Goal: Task Accomplishment & Management: Manage account settings

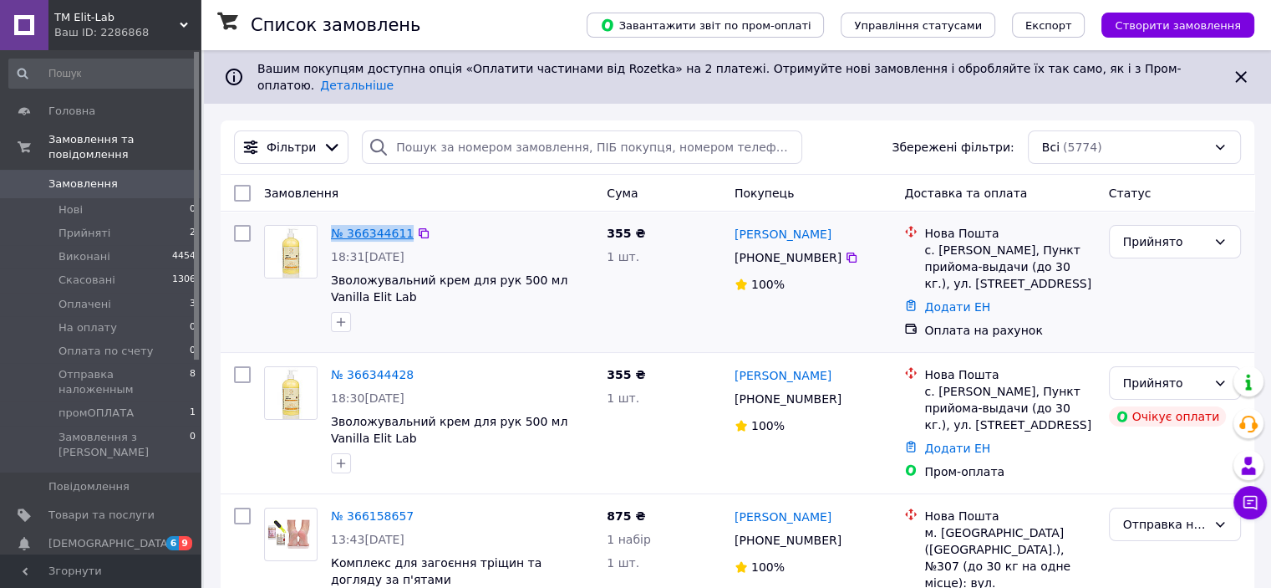
drag, startPoint x: 329, startPoint y: 220, endPoint x: 401, endPoint y: 227, distance: 73.0
click at [401, 227] on div "№ 366344611" at bounding box center [372, 233] width 86 height 20
copy link "№ 366344611"
click at [1173, 377] on div "Прийнято" at bounding box center [1165, 383] width 84 height 18
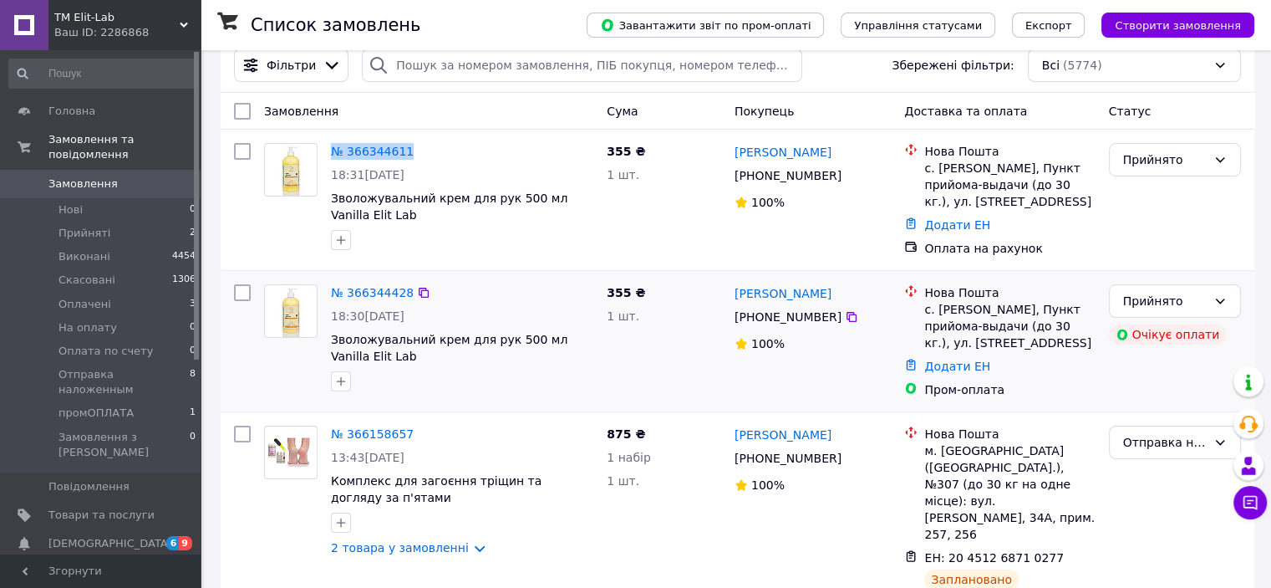
scroll to position [83, 0]
click at [1161, 294] on div "Прийнято" at bounding box center [1165, 300] width 84 height 18
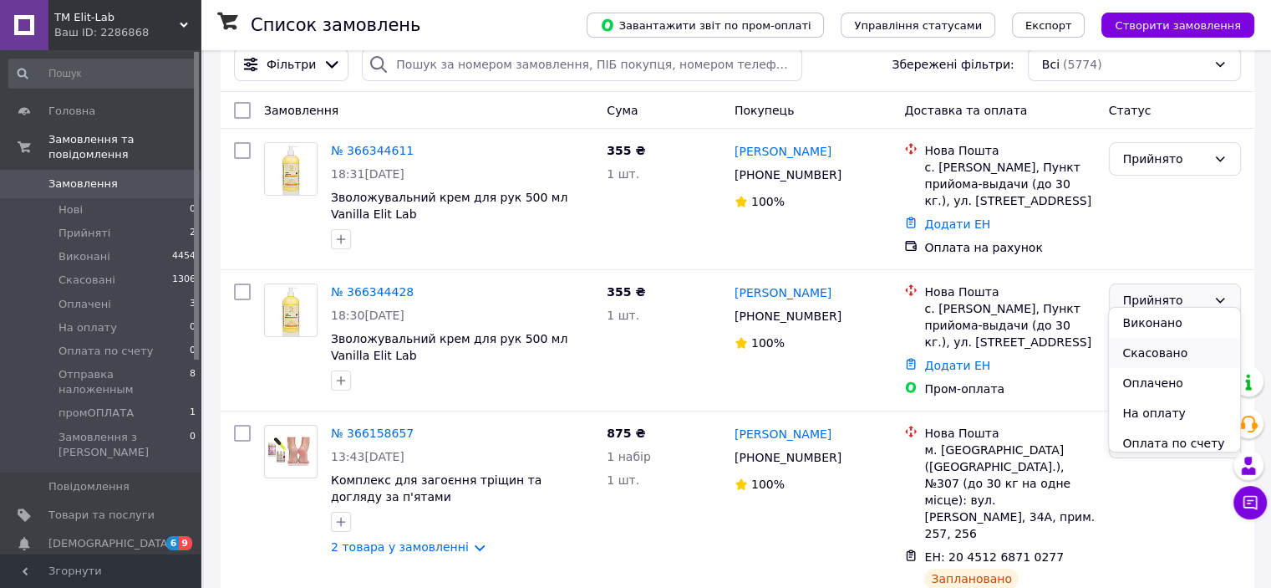
click at [1157, 350] on li "Скасовано" at bounding box center [1174, 353] width 130 height 30
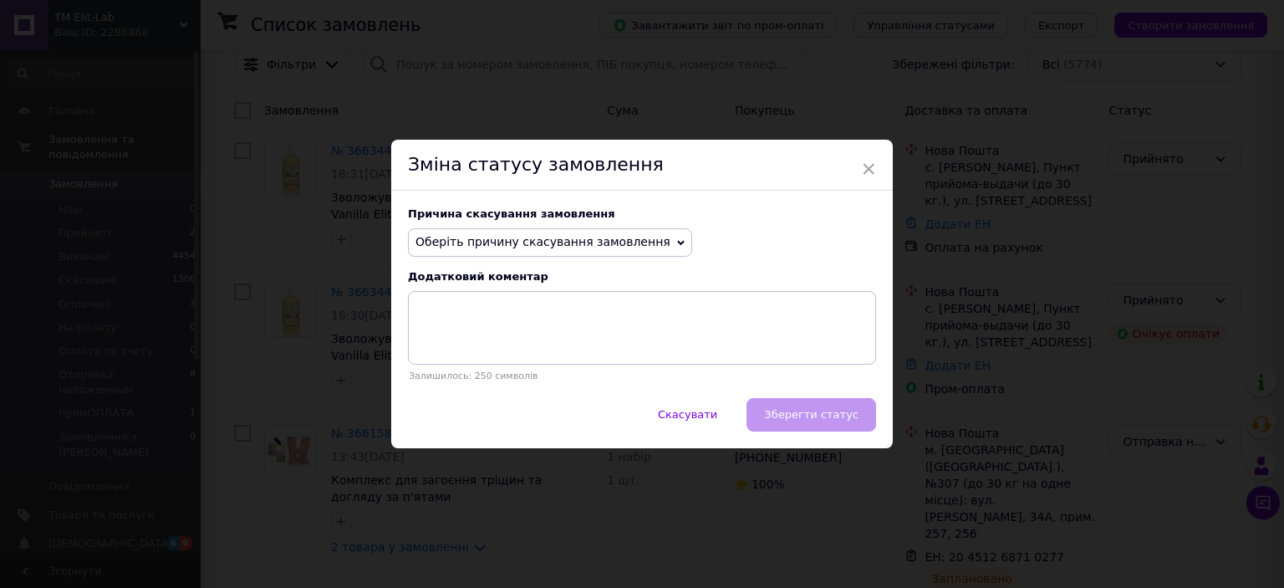
click at [476, 248] on span "Оберіть причину скасування замовлення" at bounding box center [542, 241] width 255 height 13
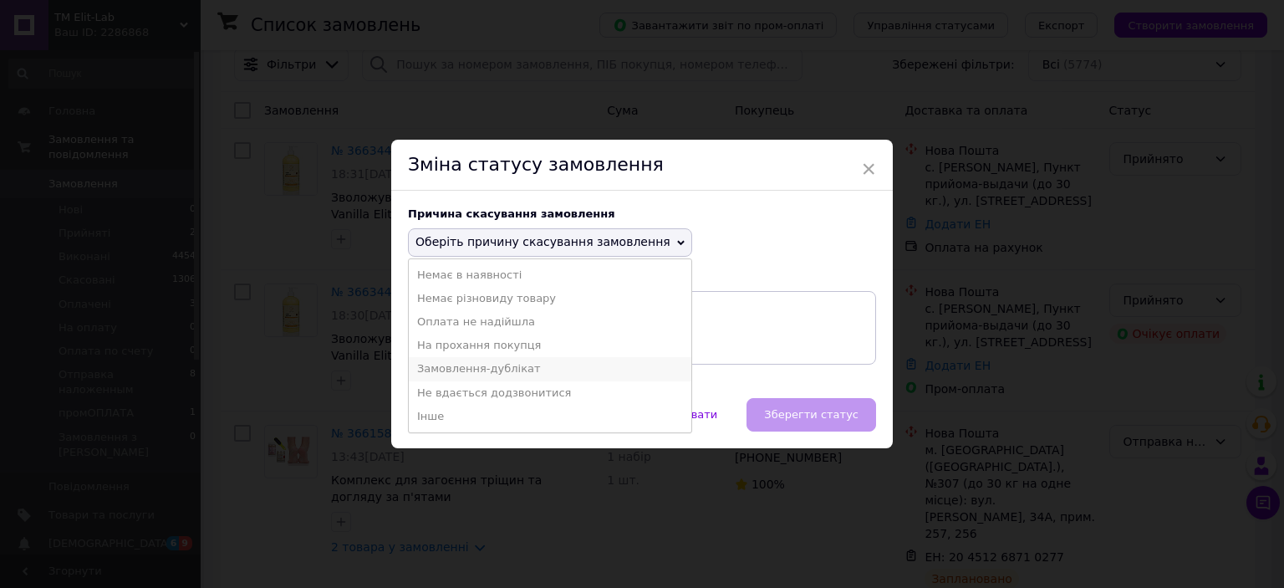
click at [483, 367] on li "Замовлення-дублікат" at bounding box center [550, 368] width 283 height 23
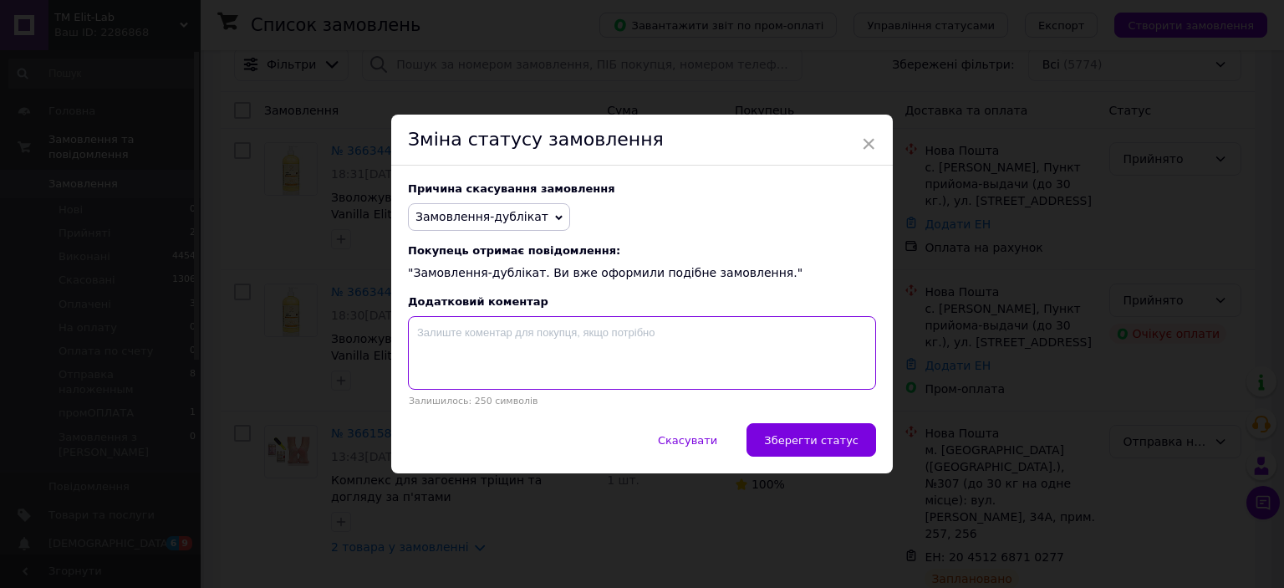
click at [485, 344] on textarea at bounding box center [642, 353] width 468 height 74
paste textarea "№ 366344611"
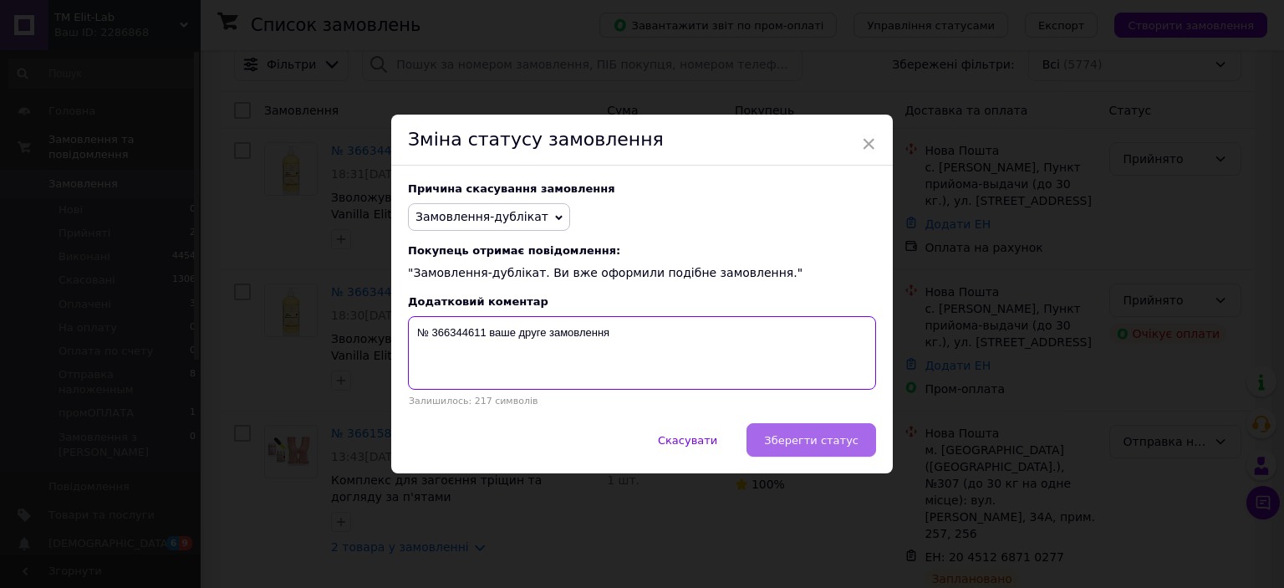
type textarea "№ 366344611 ваше друге замовлення"
click at [784, 450] on button "Зберегти статус" at bounding box center [811, 439] width 130 height 33
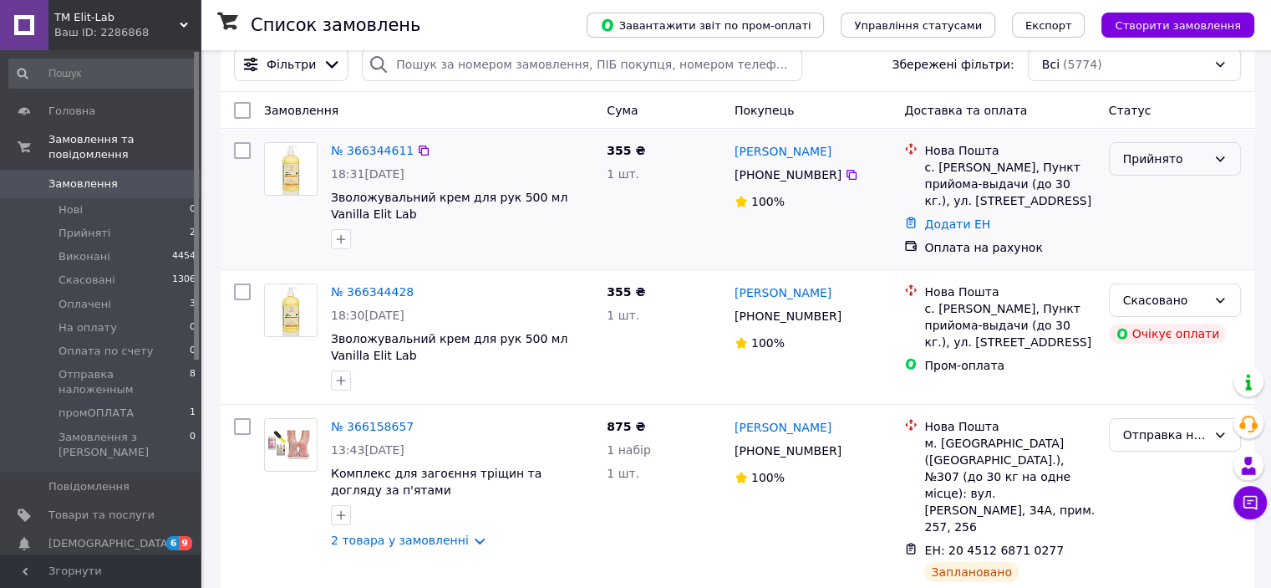
click at [1167, 152] on div "Прийнято" at bounding box center [1165, 159] width 84 height 18
click at [1160, 244] on li "Оплачено" at bounding box center [1174, 242] width 130 height 30
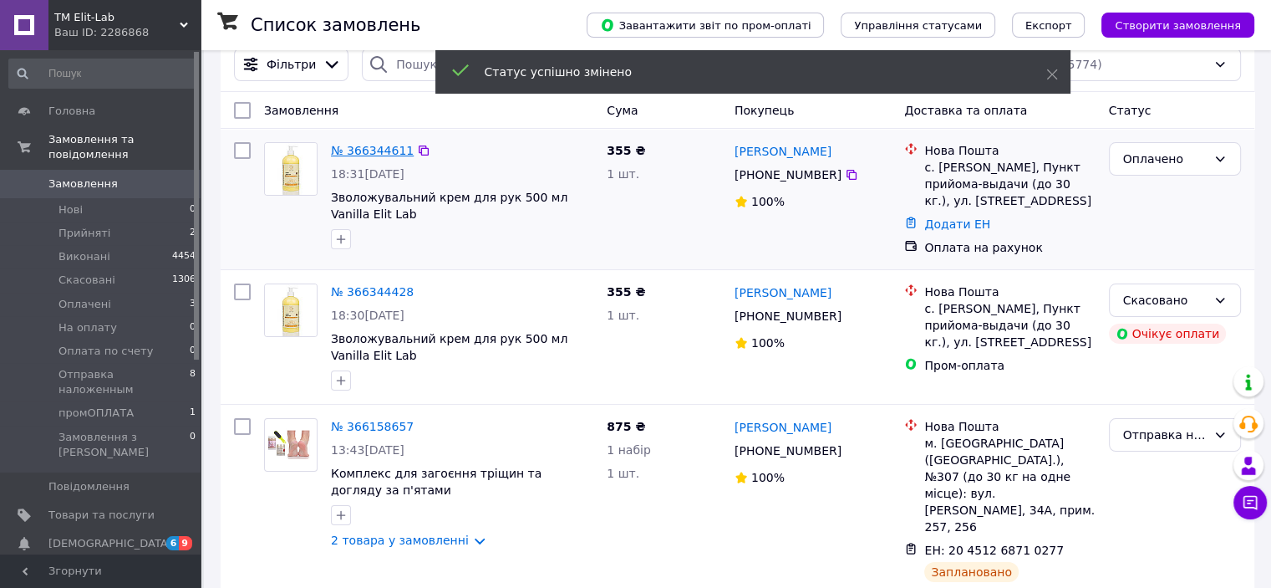
click at [363, 144] on link "№ 366344611" at bounding box center [372, 150] width 83 height 13
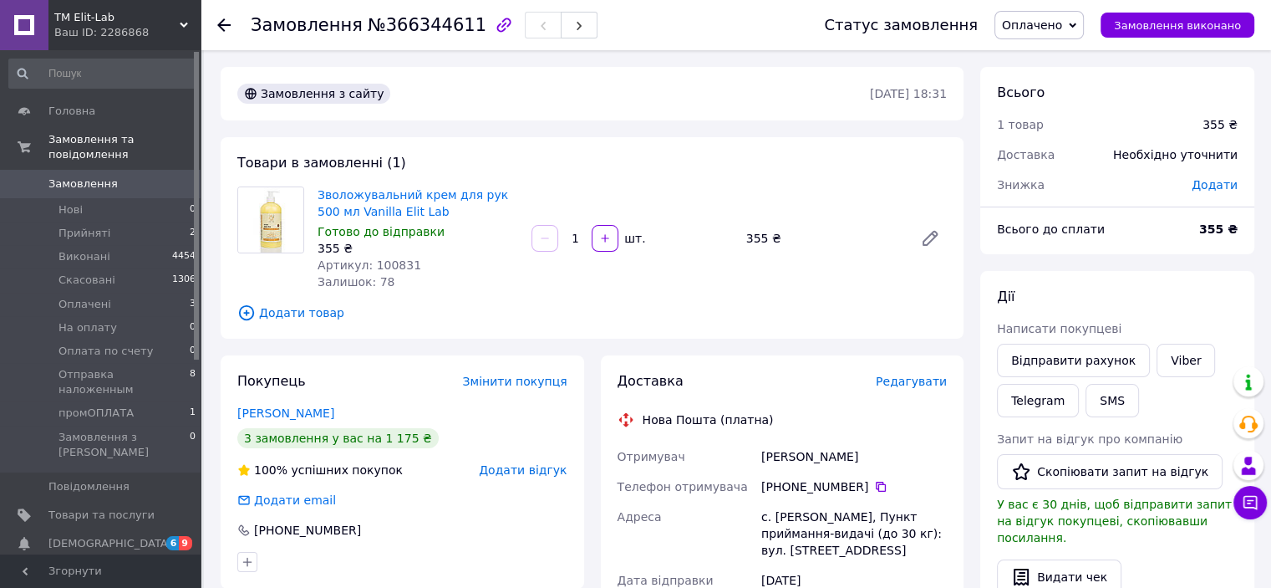
click at [940, 384] on span "Редагувати" at bounding box center [911, 380] width 71 height 13
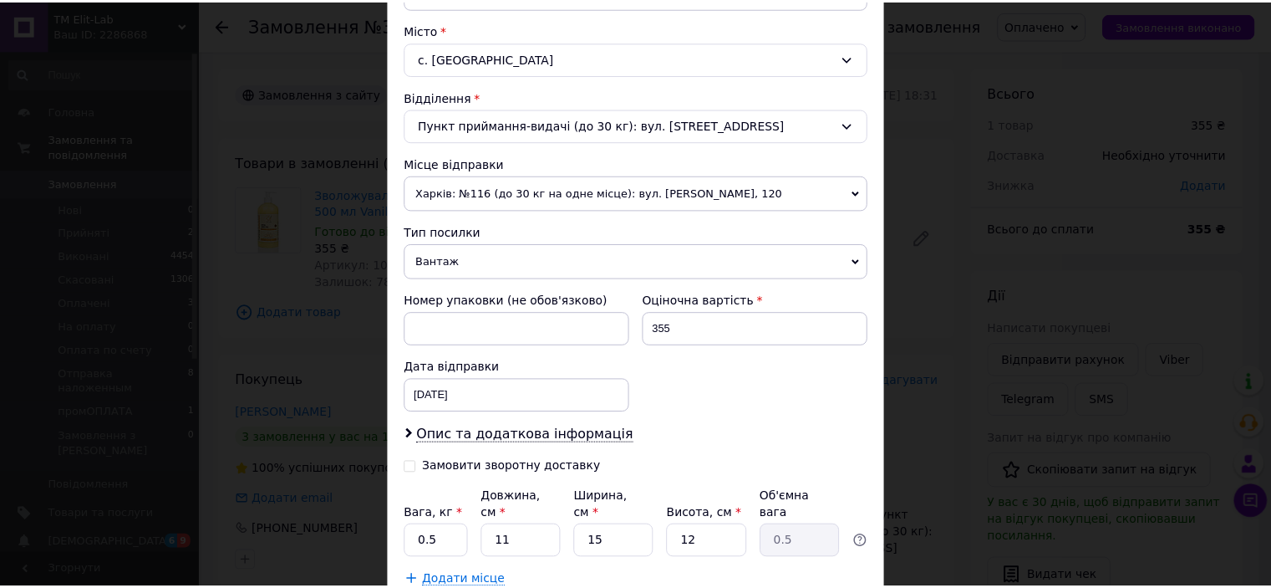
scroll to position [548, 0]
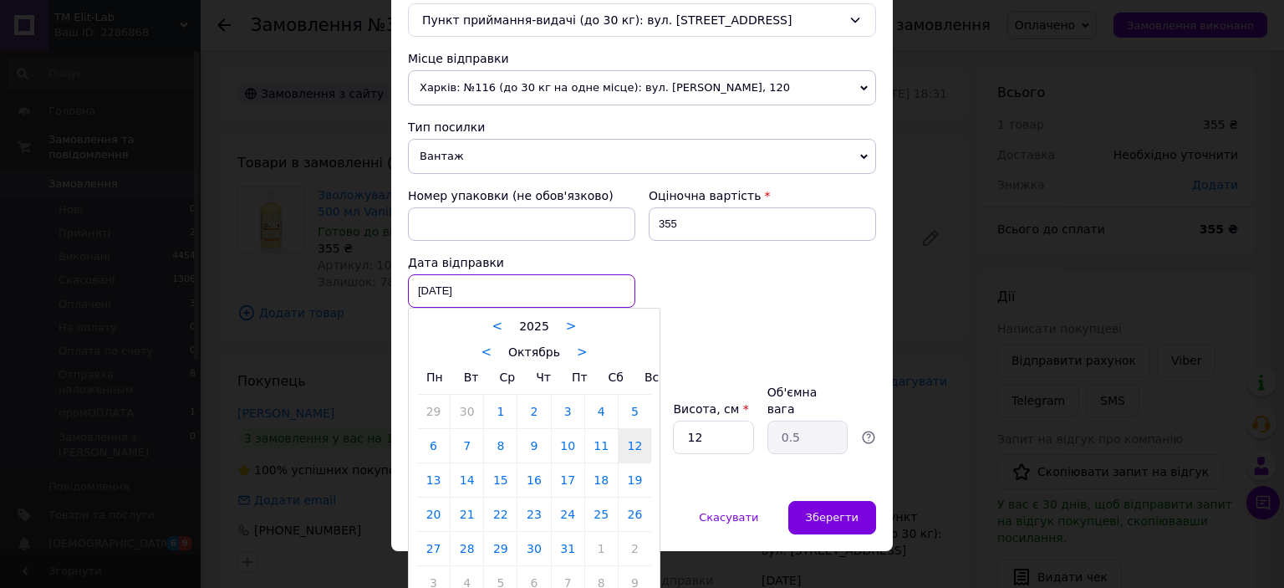
click at [431, 292] on div "[DATE] < 2025 > < Октябрь > Пн Вт Ср Чт Пт Сб Вс 29 30 1 2 3 4 5 6 7 8 9 10 11 …" at bounding box center [521, 290] width 227 height 33
click at [435, 480] on link "13" at bounding box center [433, 479] width 33 height 33
type input "[DATE]"
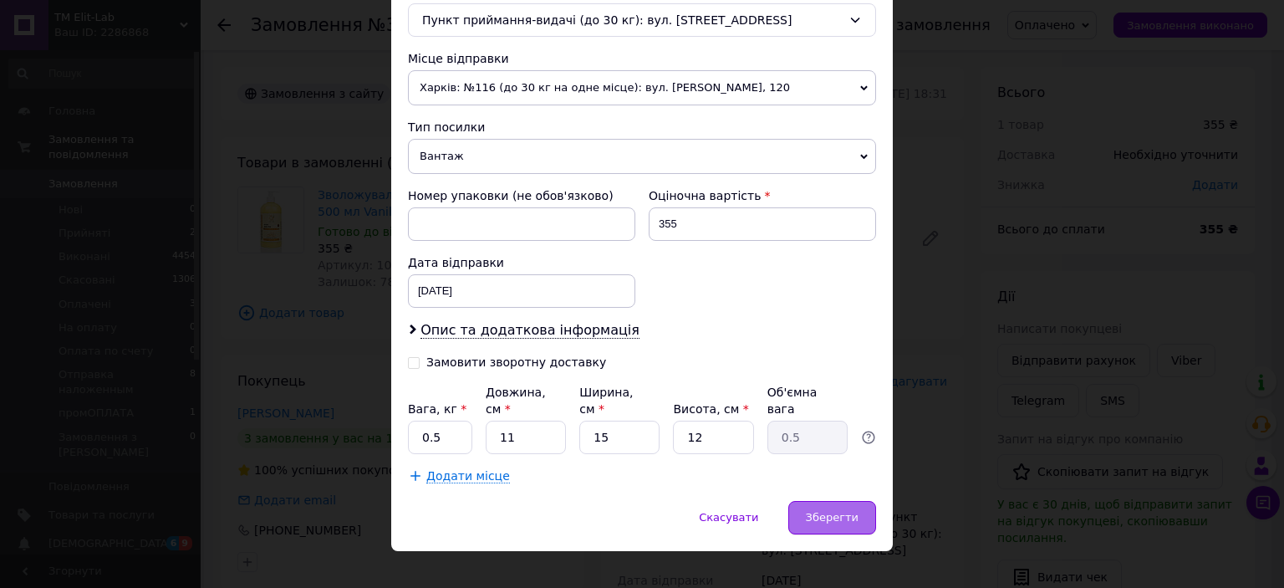
click at [807, 501] on div "Зберегти" at bounding box center [832, 517] width 88 height 33
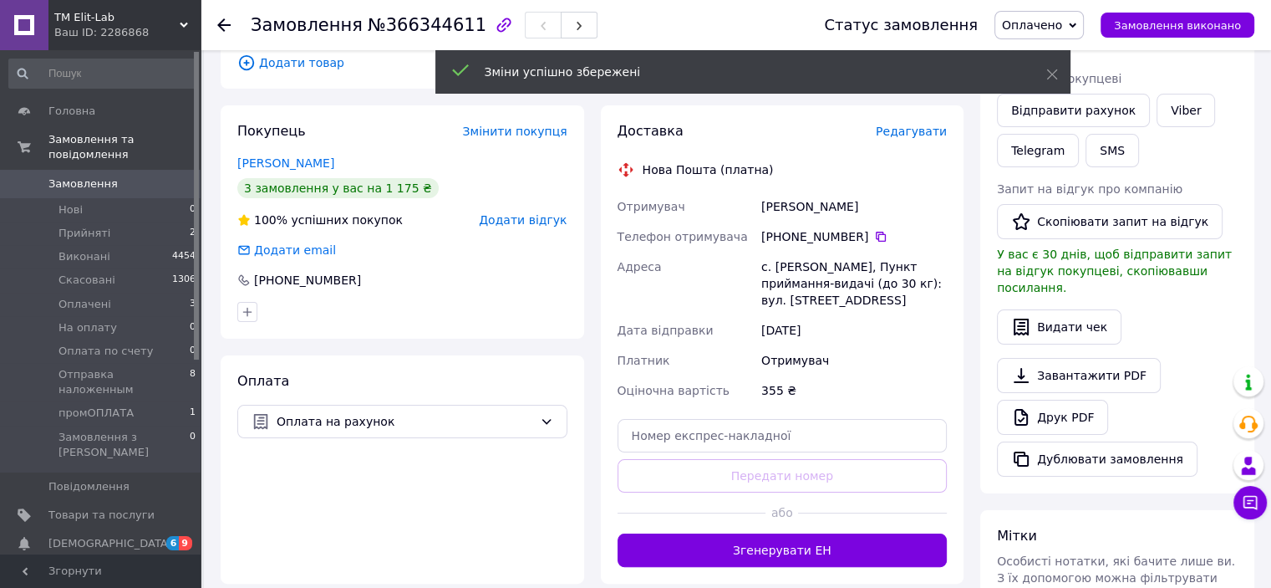
scroll to position [251, 0]
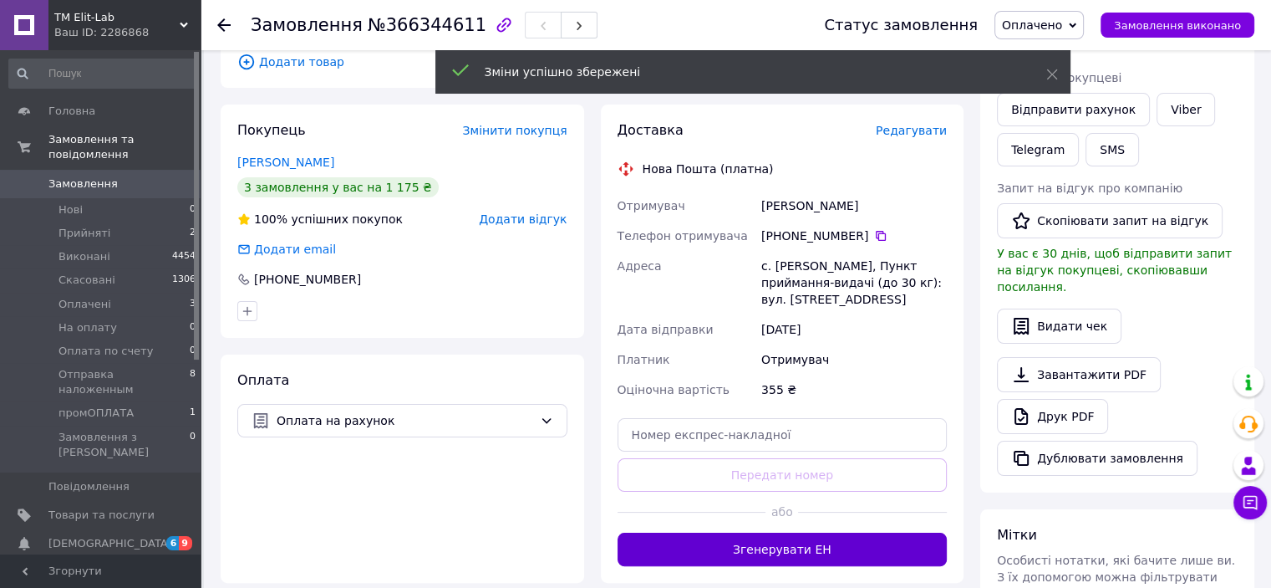
click at [746, 551] on button "Згенерувати ЕН" at bounding box center [783, 548] width 330 height 33
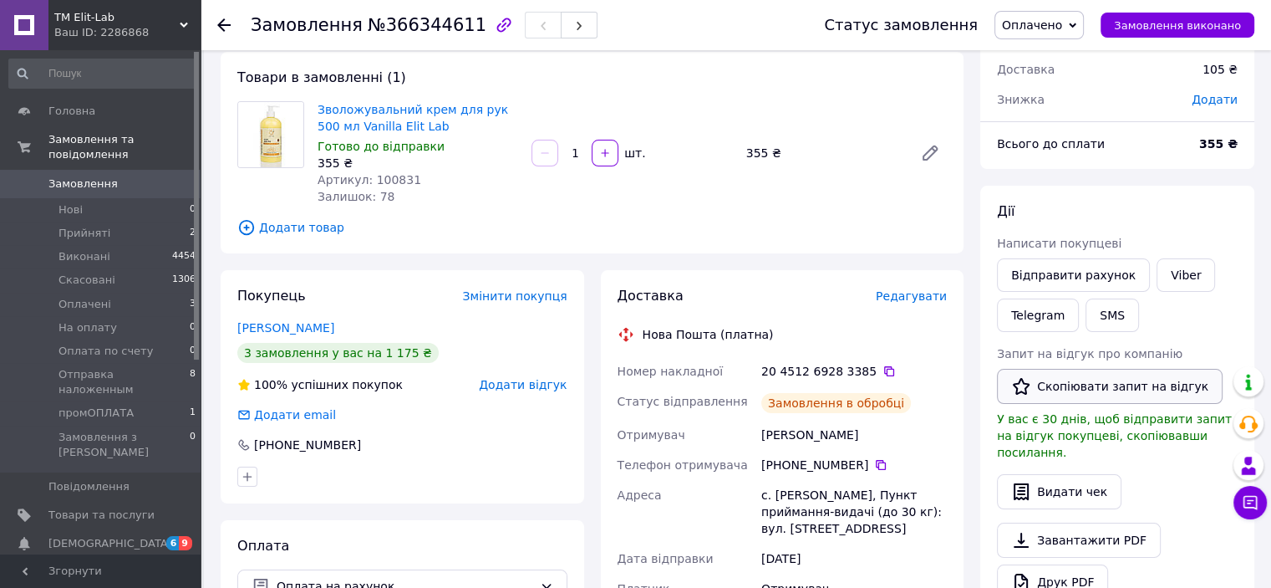
scroll to position [84, 0]
click at [706, 100] on div "Зволожувальний крем для рук 500 мл Vanilla Elit Lab Готово до відправки 355 ₴ А…" at bounding box center [632, 154] width 643 height 110
drag, startPoint x: 853, startPoint y: 439, endPoint x: 756, endPoint y: 375, distance: 115.9
click at [756, 375] on div "Номер накладної 20 4512 6928 3385   Статус відправлення Заплановано Отримувач […" at bounding box center [782, 511] width 337 height 308
copy div "Номер накладної 20 4512 6928 3385   Статус відправлення Заплановано Отримувач […"
